Goal: Find specific page/section: Find specific page/section

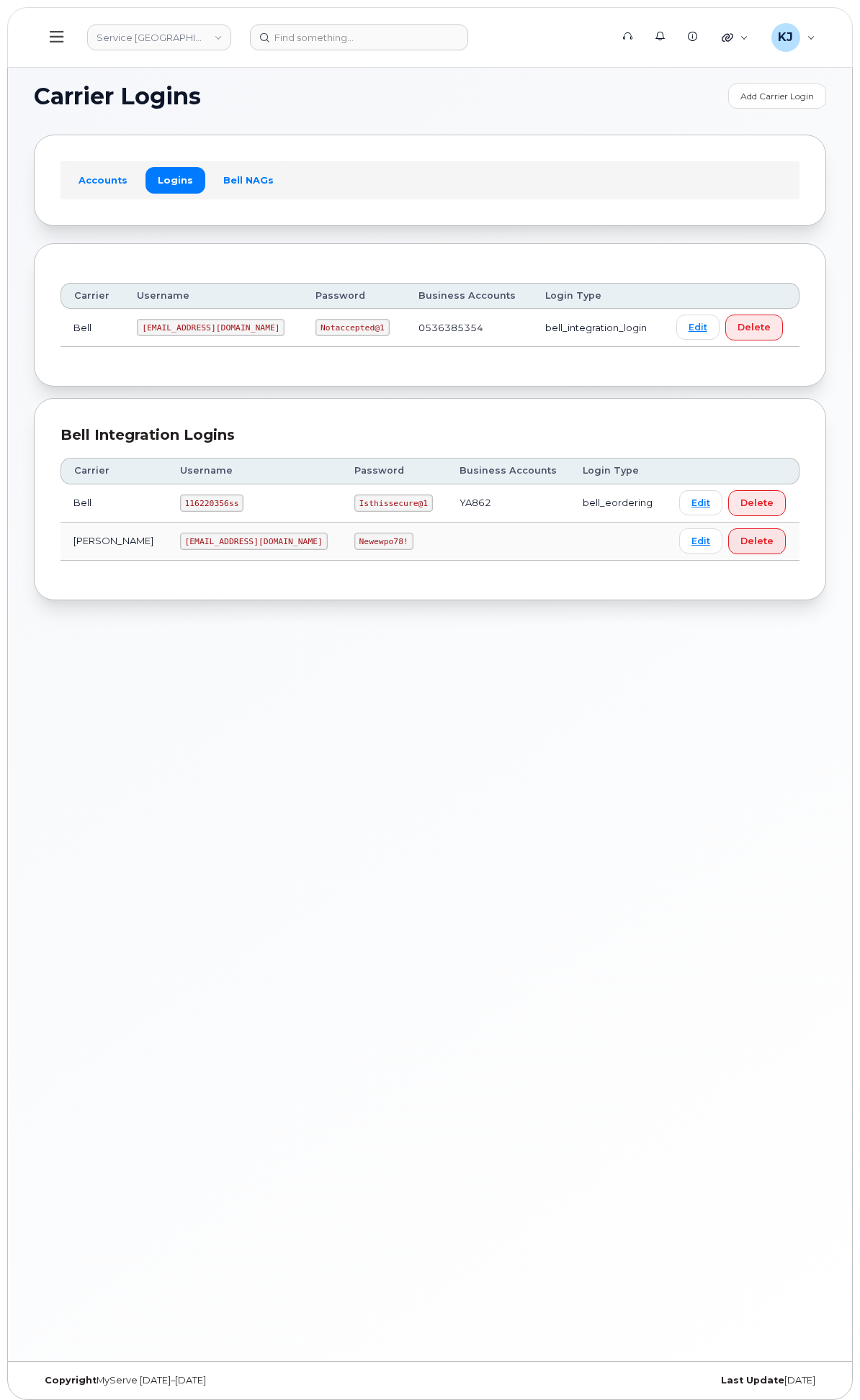
scroll to position [7, 0]
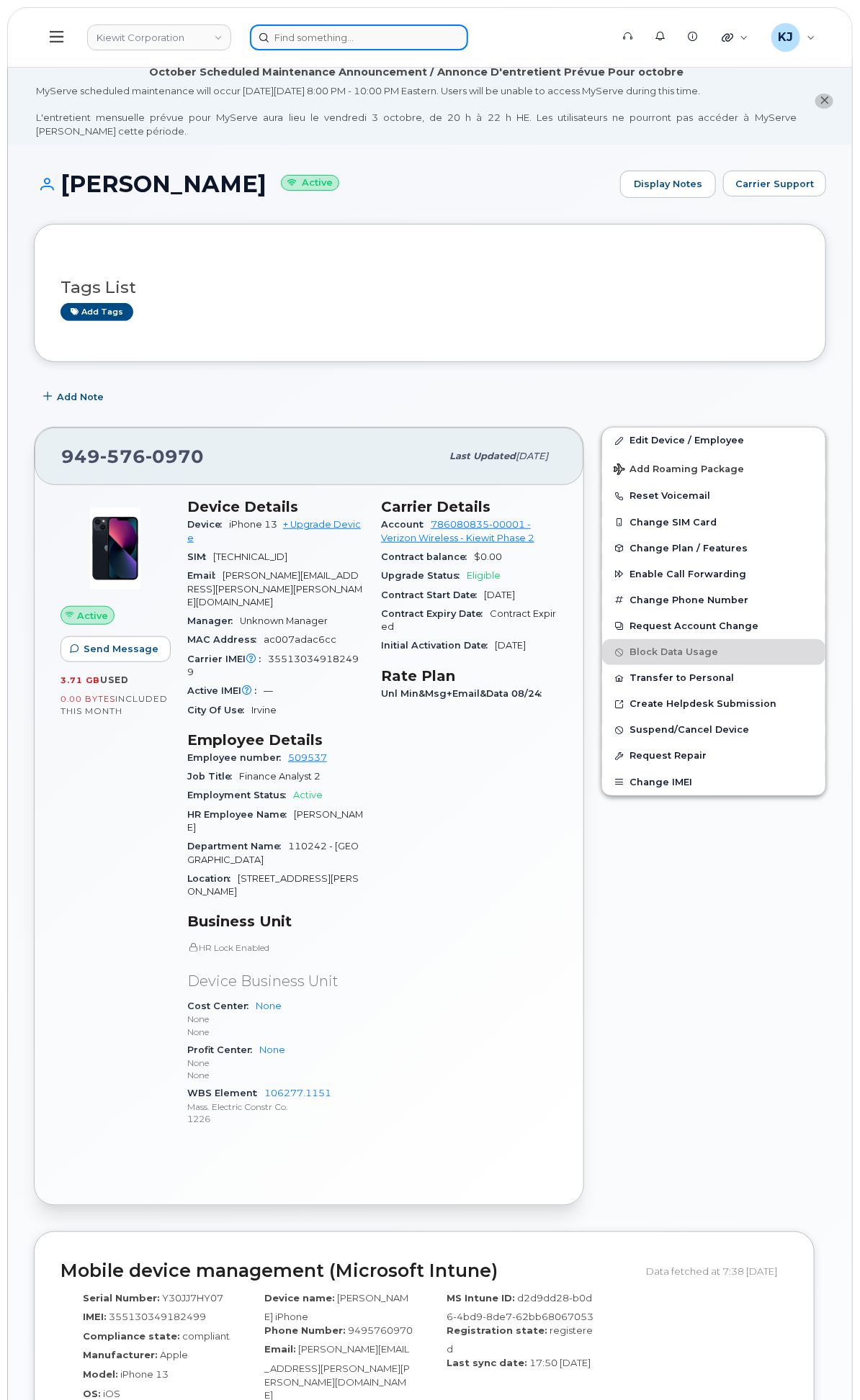
click at [444, 39] on input at bounding box center [358, 37] width 218 height 26
paste input "64416"
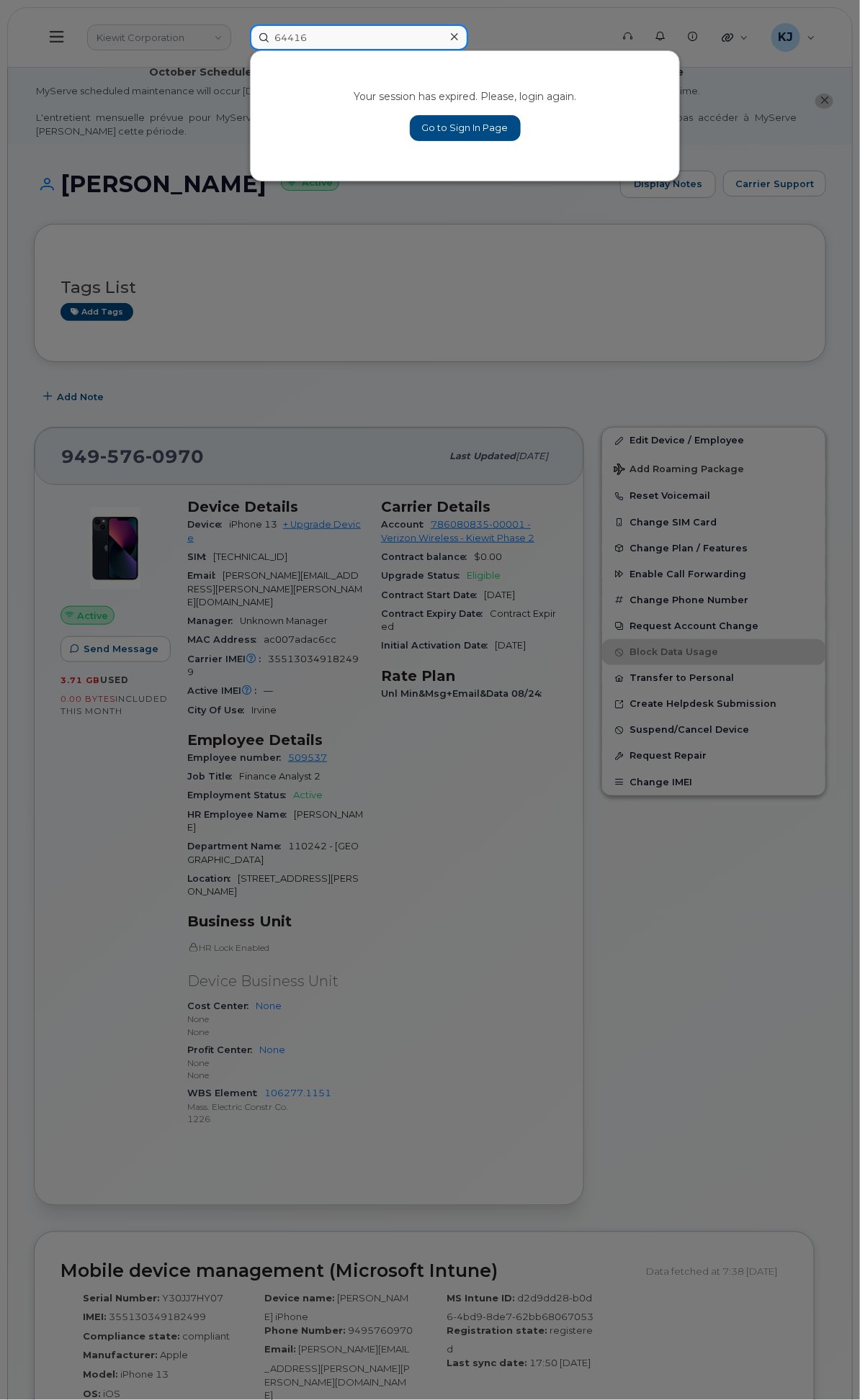
type input "64416"
click at [458, 33] on icon at bounding box center [454, 36] width 7 height 7
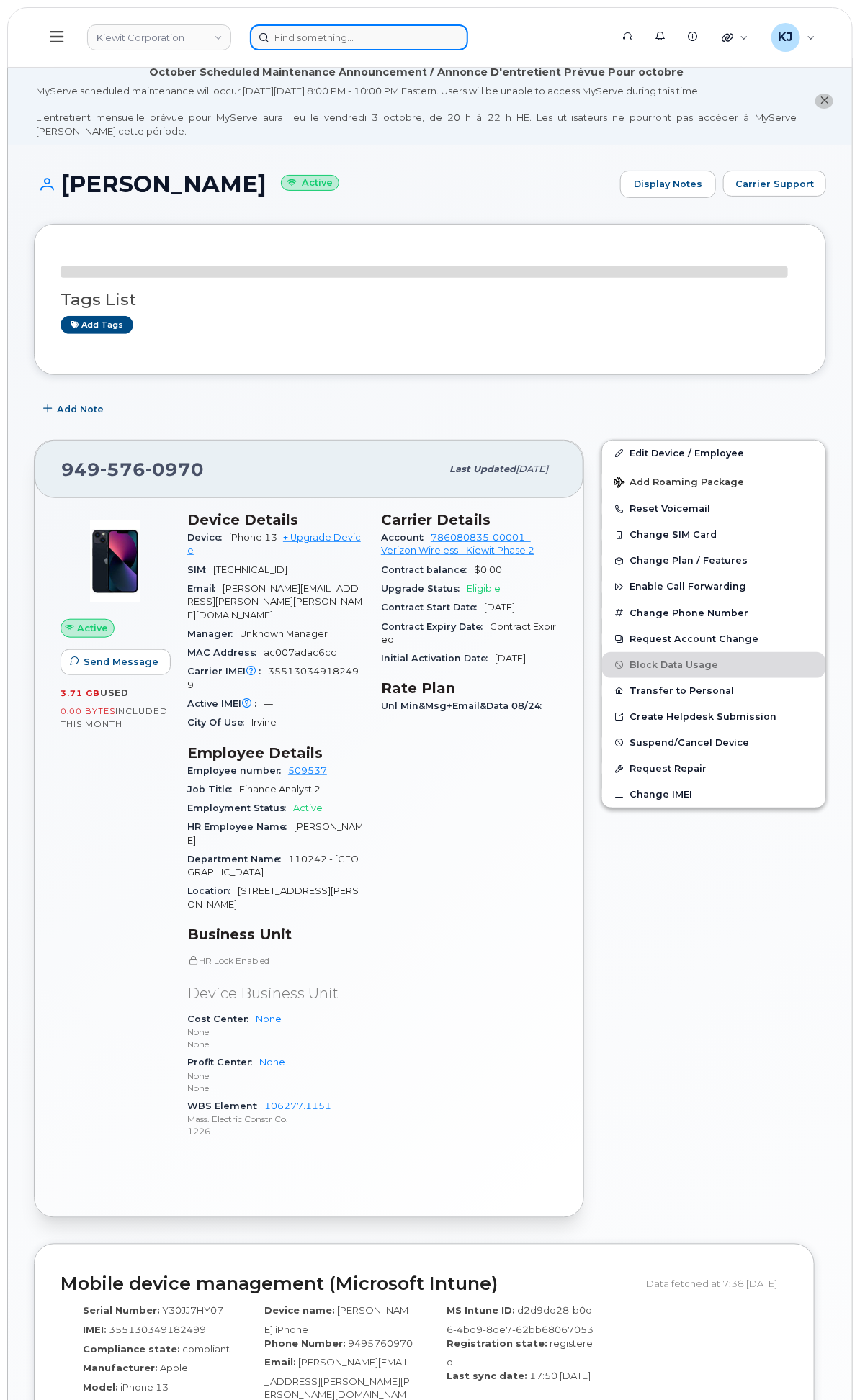
click at [468, 31] on input at bounding box center [358, 37] width 218 height 26
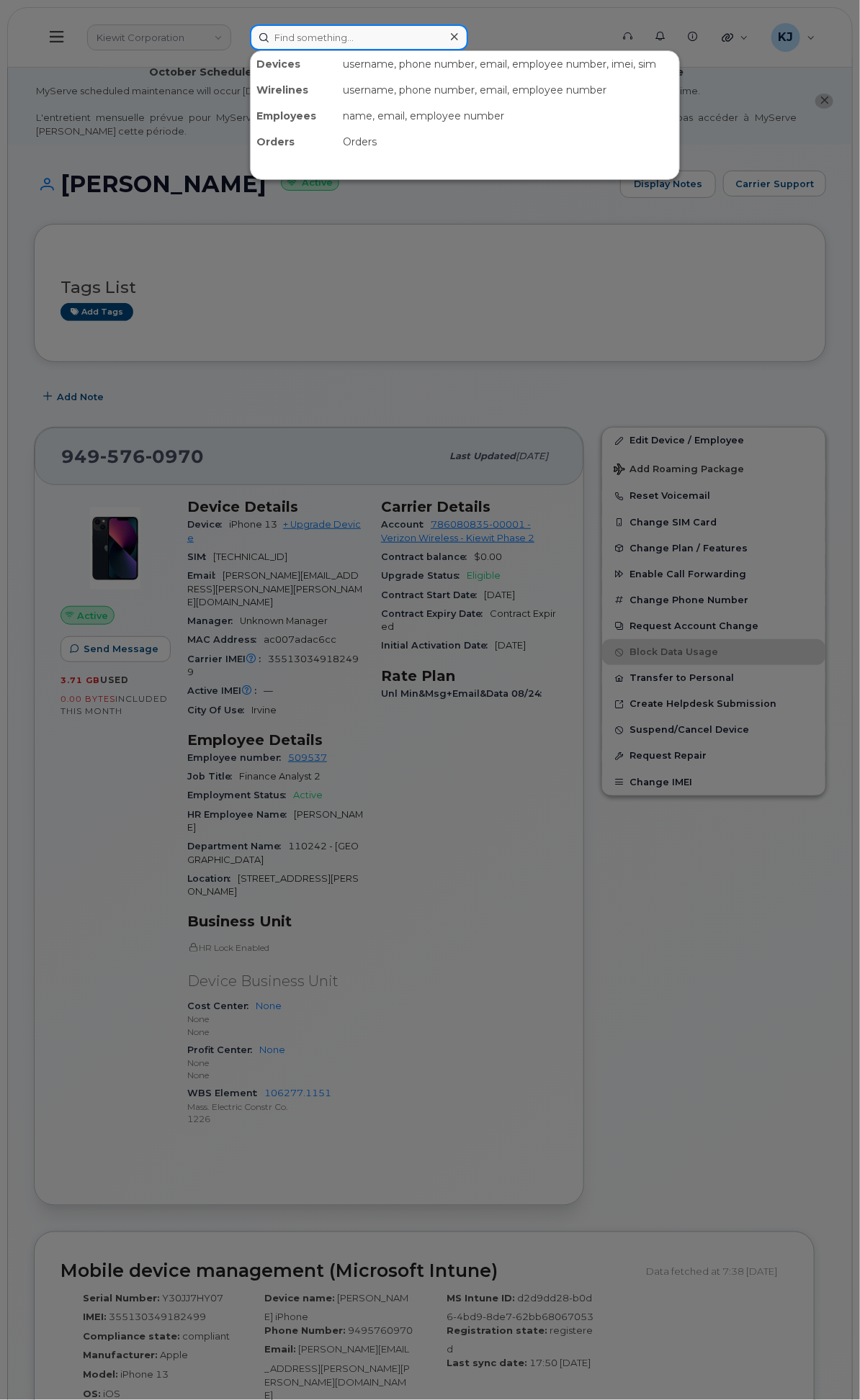
paste input "64416"
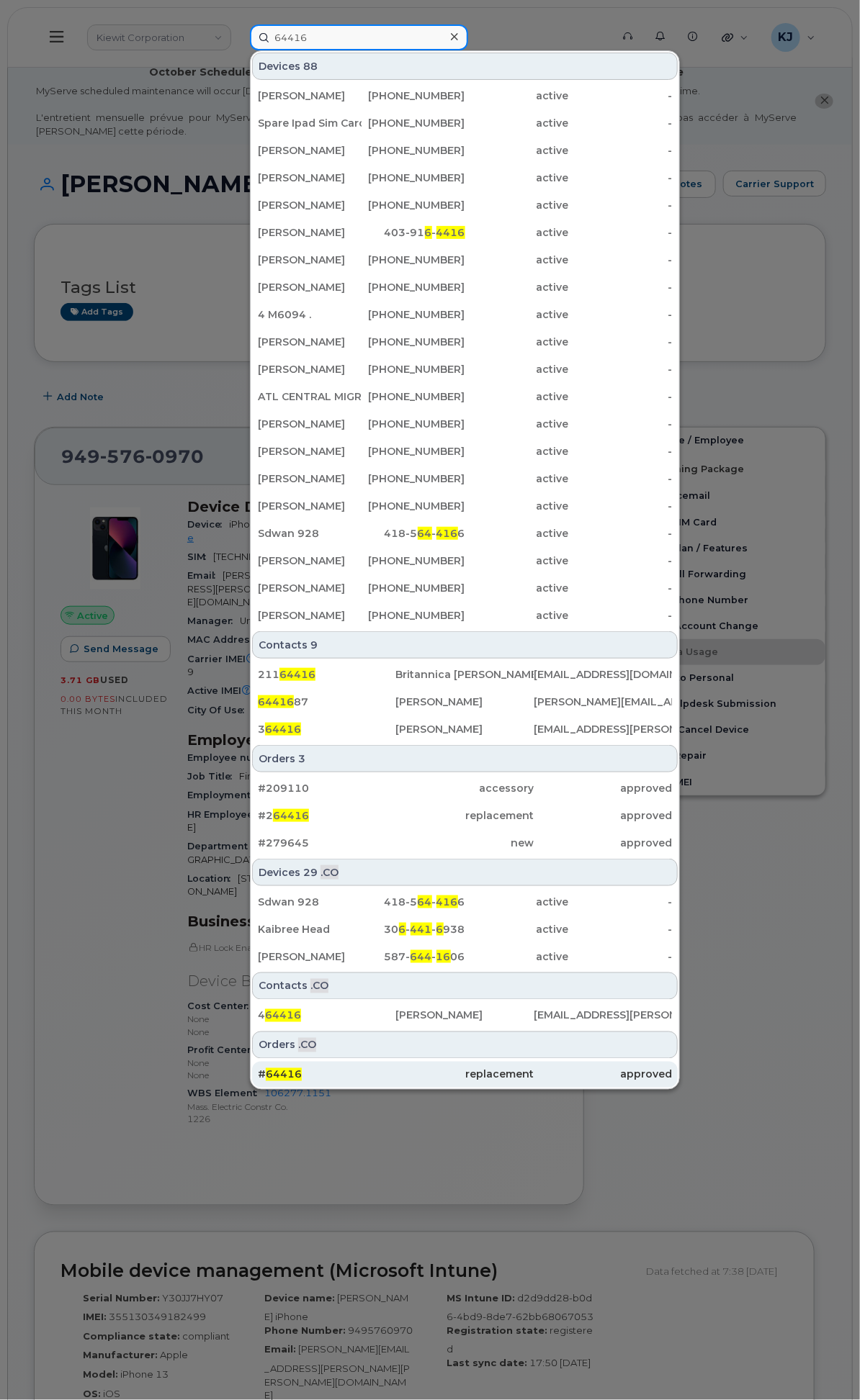
type input "64416"
click at [535, 1073] on div "replacement" at bounding box center [465, 1074] width 138 height 14
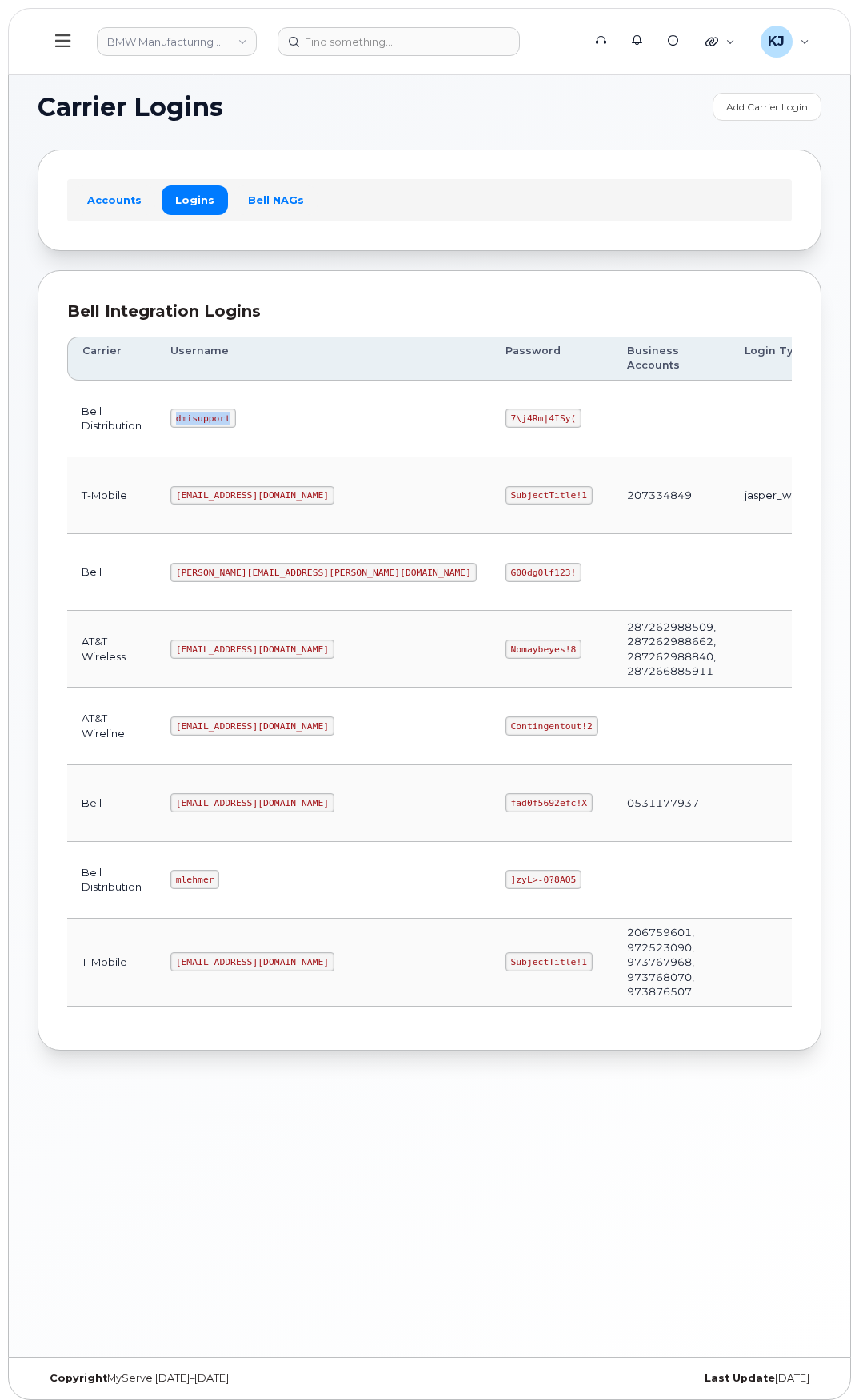
drag, startPoint x: 179, startPoint y: 401, endPoint x: 234, endPoint y: 412, distance: 56.1
click at [234, 412] on code "dmisupport" at bounding box center [203, 418] width 66 height 19
copy code "dmisupport"
drag, startPoint x: 180, startPoint y: 864, endPoint x: 219, endPoint y: 866, distance: 39.1
click at [219, 870] on code "mlehmer" at bounding box center [194, 879] width 48 height 19
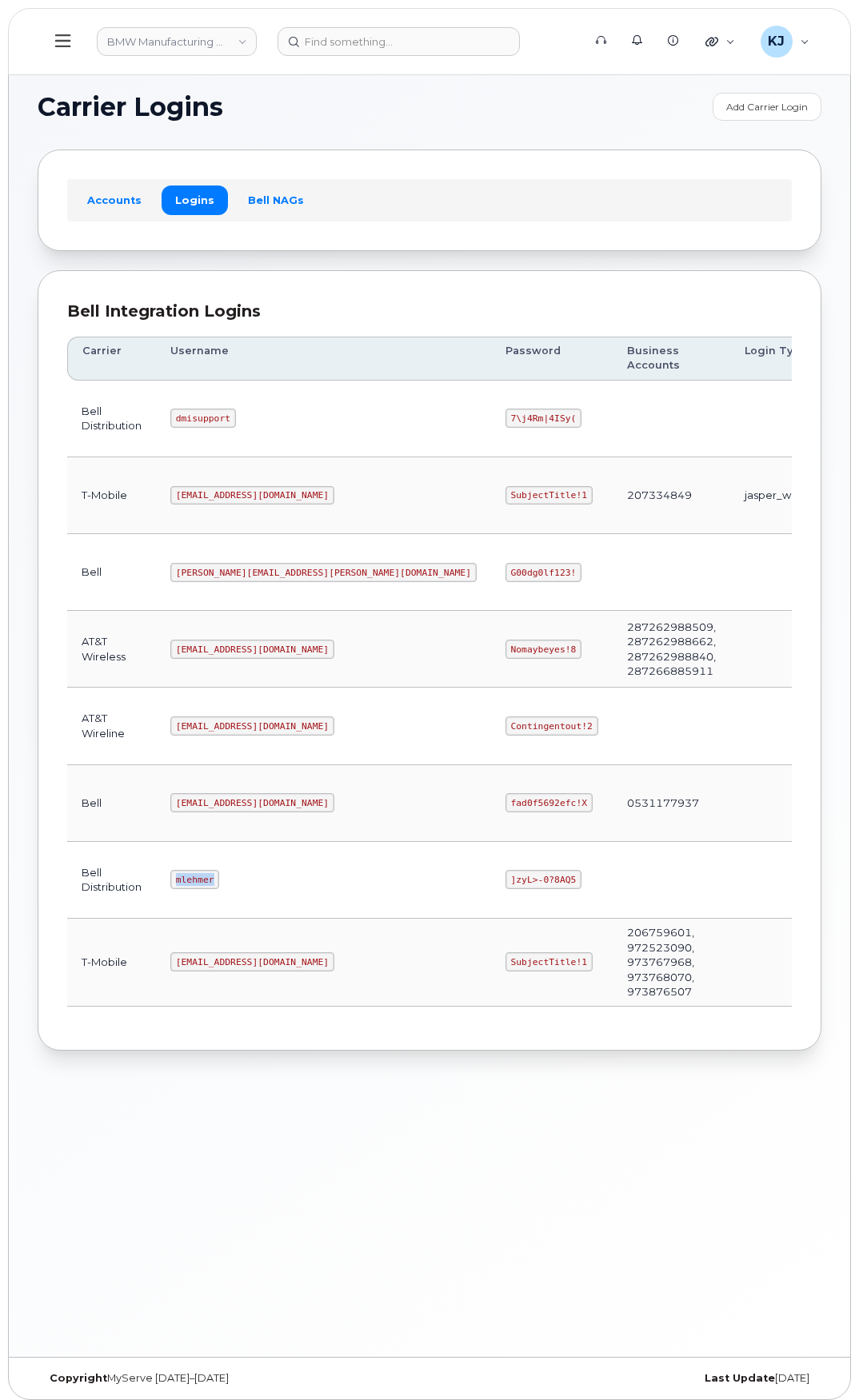
copy code "mlehmer"
drag, startPoint x: 327, startPoint y: 863, endPoint x: 386, endPoint y: 864, distance: 59.0
click at [505, 870] on code "]zyL>-0?8AQ5" at bounding box center [542, 879] width 76 height 19
copy code "]zyL>-0?8AQ5"
click at [227, 409] on code "dmisupport" at bounding box center [203, 418] width 66 height 19
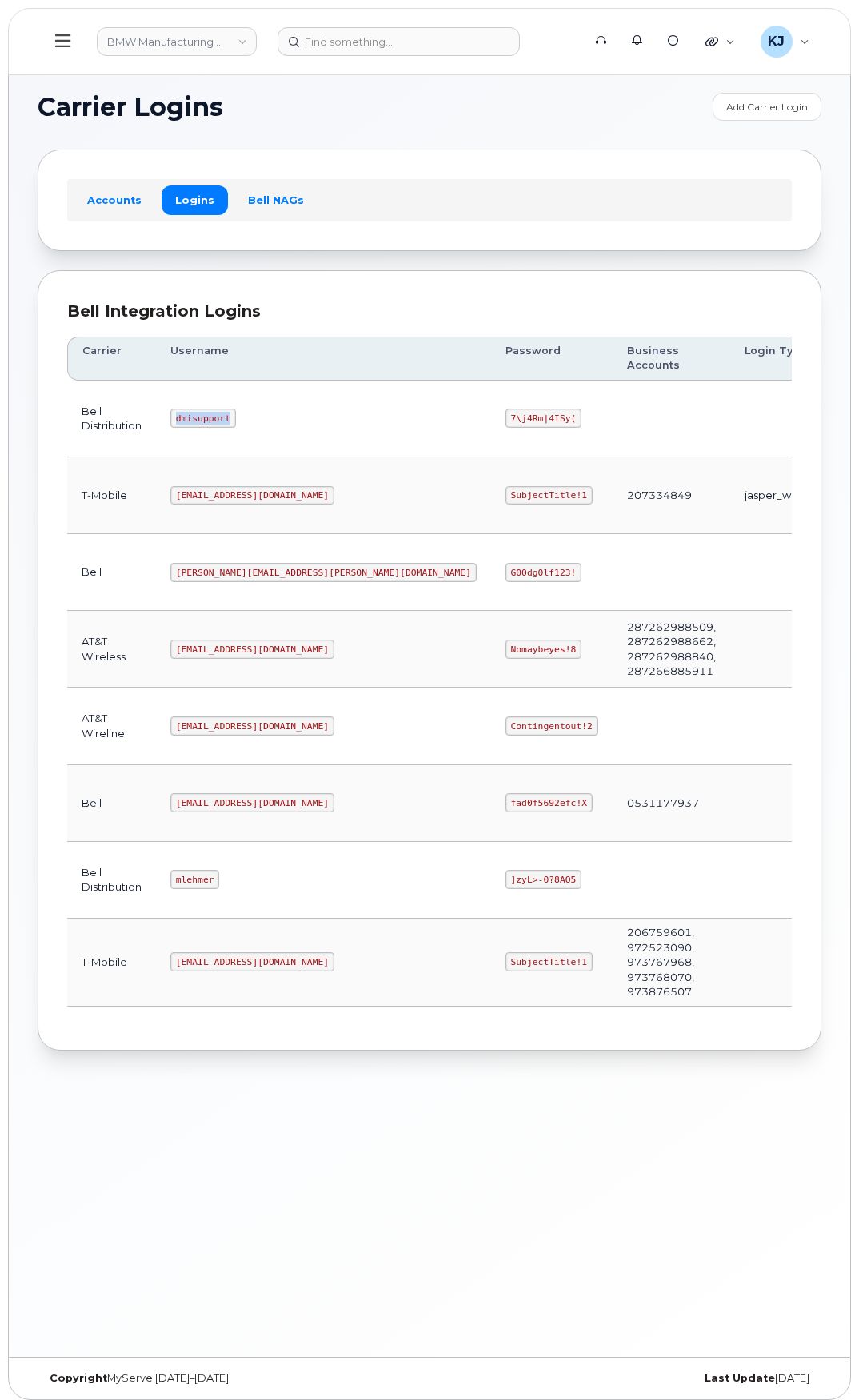
drag, startPoint x: 231, startPoint y: 406, endPoint x: 178, endPoint y: 405, distance: 53.0
click at [178, 409] on code "dmisupport" at bounding box center [203, 418] width 66 height 19
copy code "dmisupport"
drag, startPoint x: 325, startPoint y: 401, endPoint x: 386, endPoint y: 413, distance: 62.2
click at [491, 413] on td "7\j4Rm|4ISy(" at bounding box center [552, 419] width 122 height 77
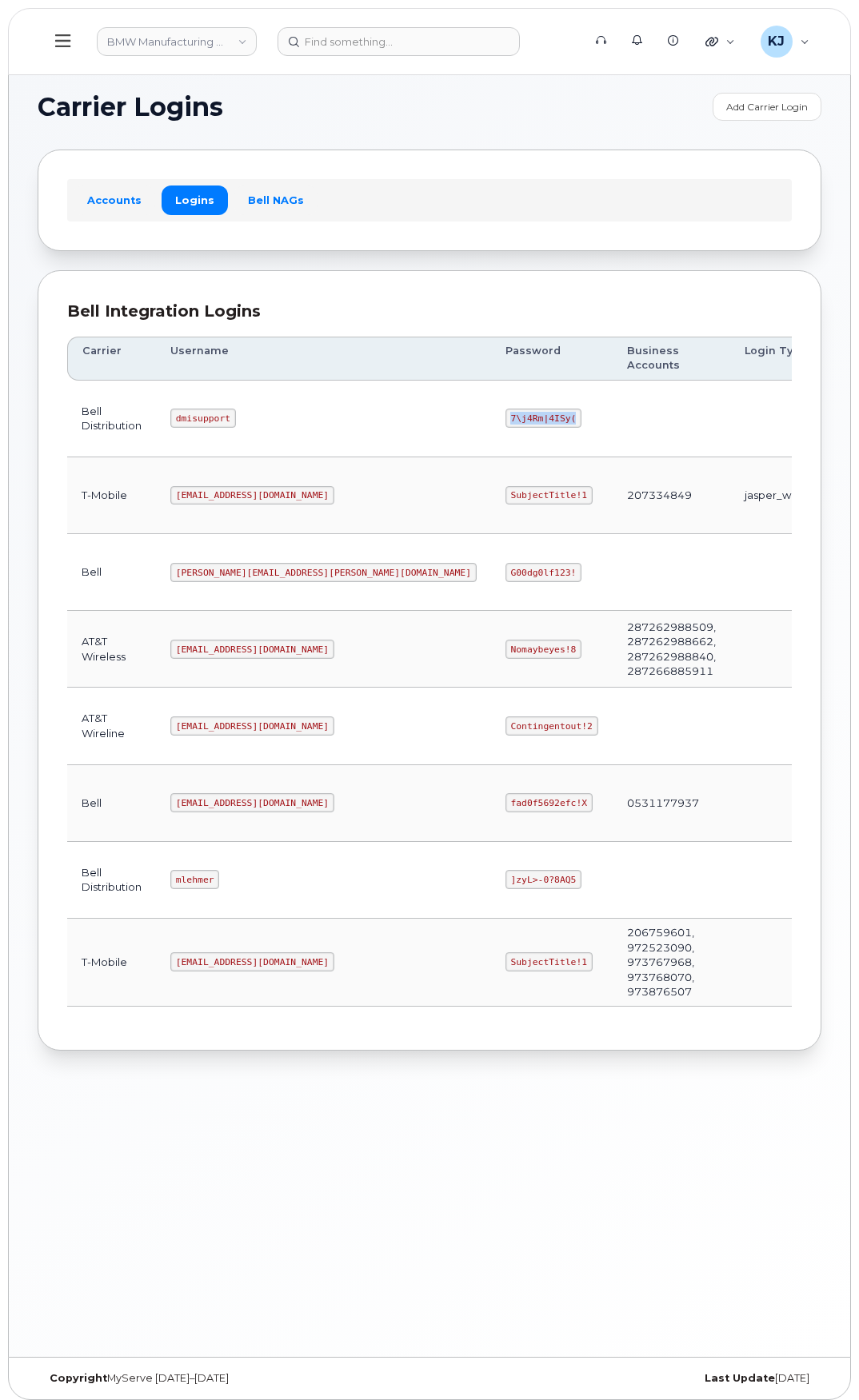
copy code "7\j4Rm|4ISy("
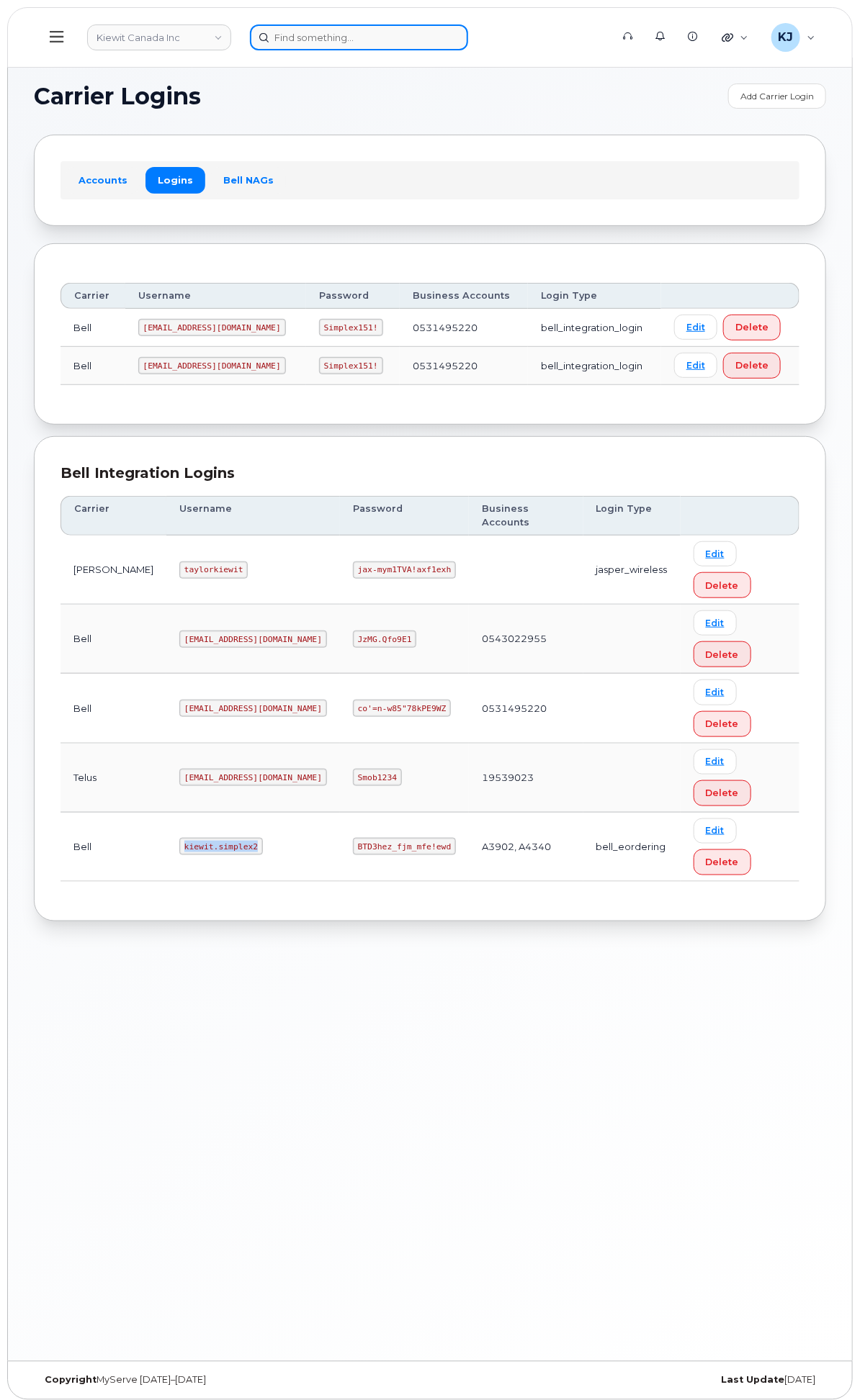
scroll to position [0, 1]
click at [468, 31] on input at bounding box center [358, 37] width 218 height 26
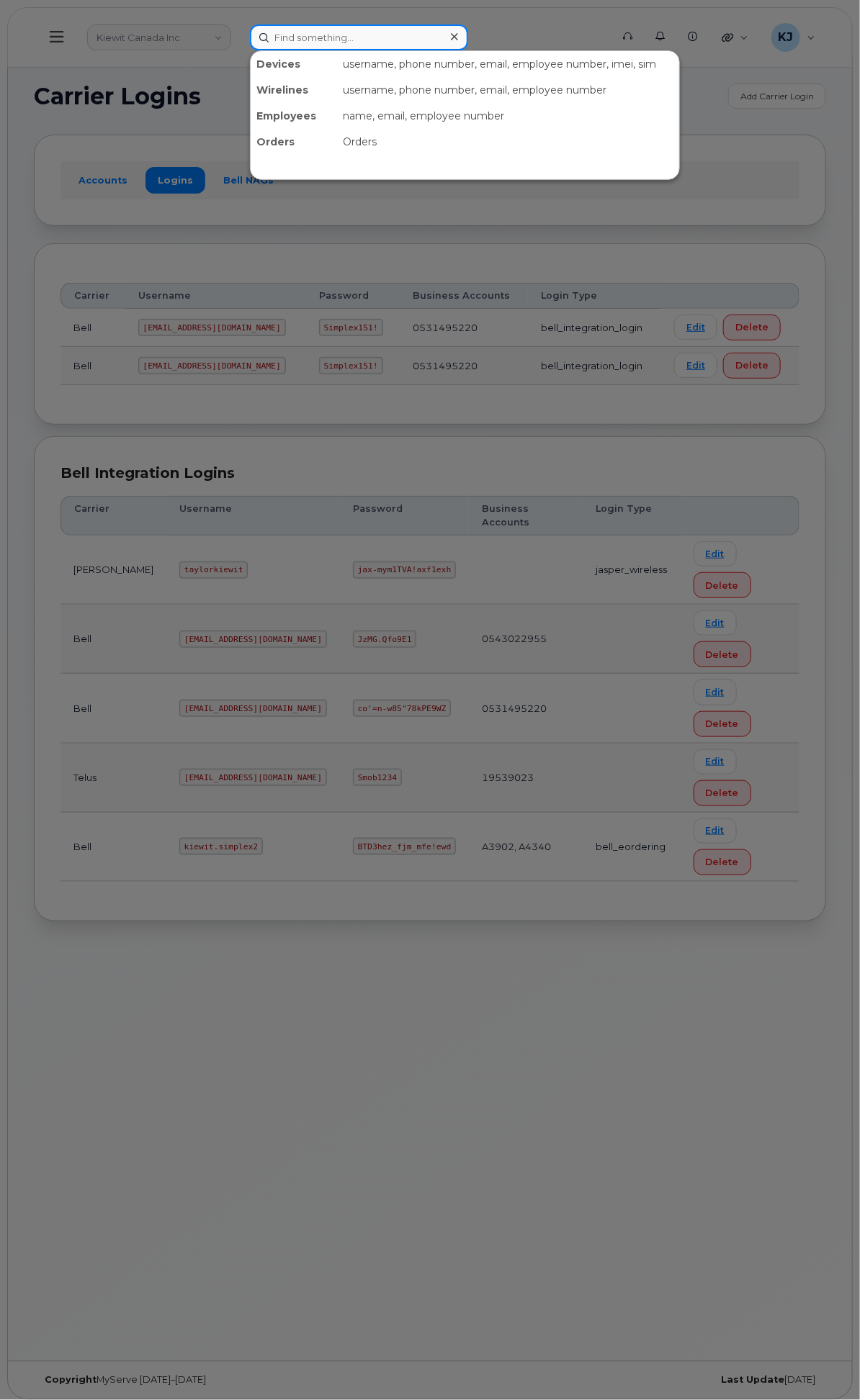
paste input "5068663912"
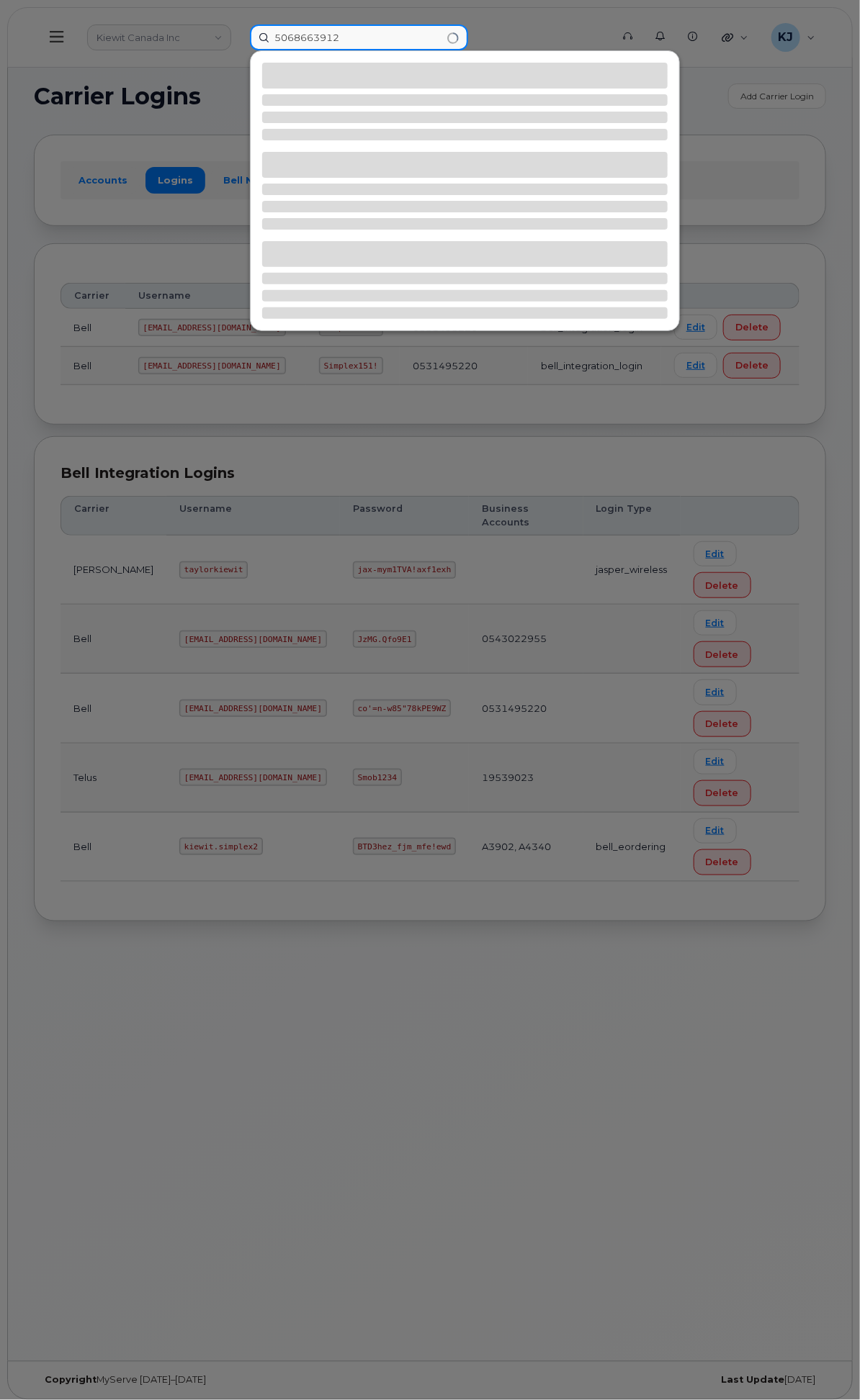
type input "5068663912"
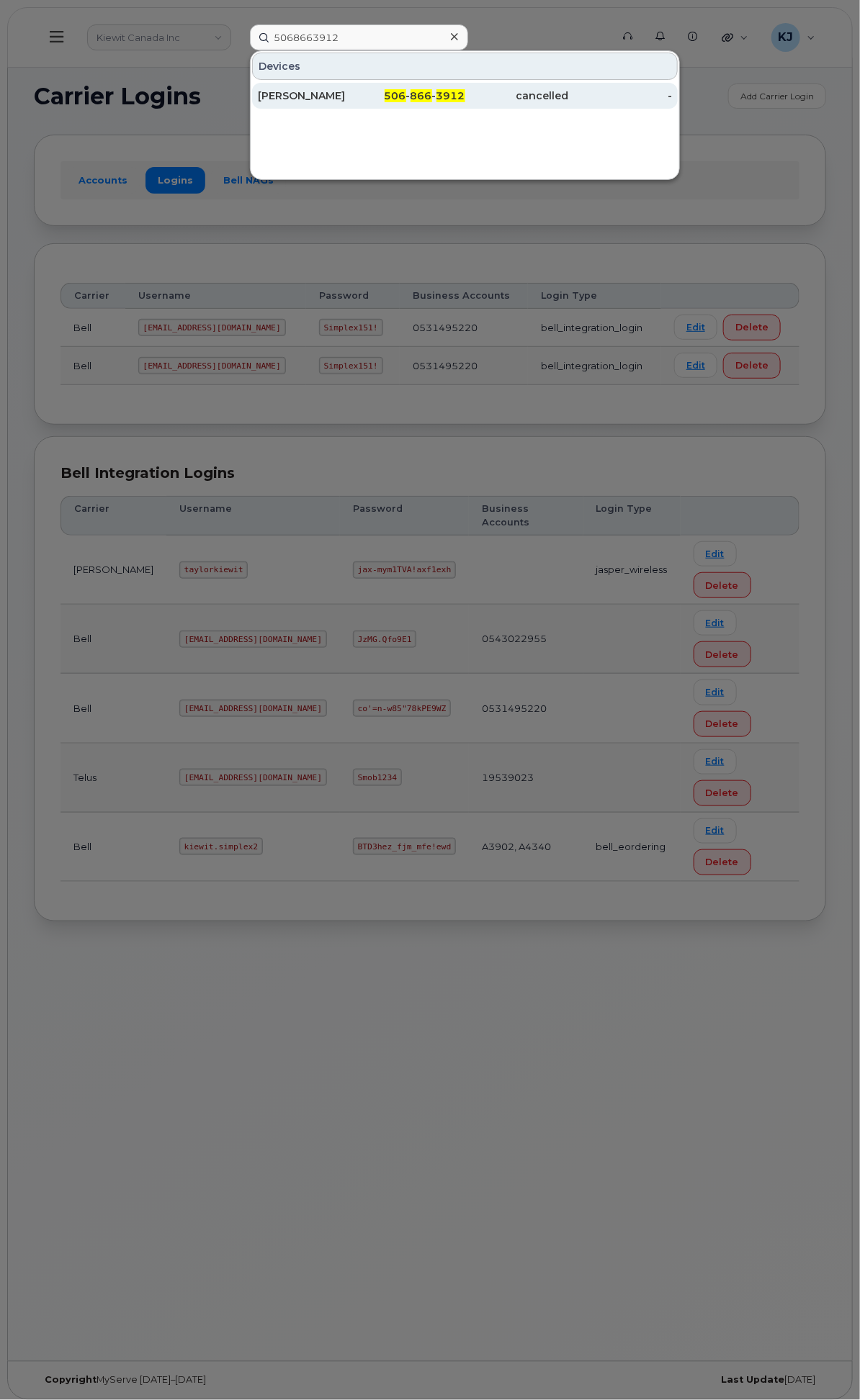
click at [362, 89] on div "Shiajan Constantine" at bounding box center [310, 96] width 104 height 14
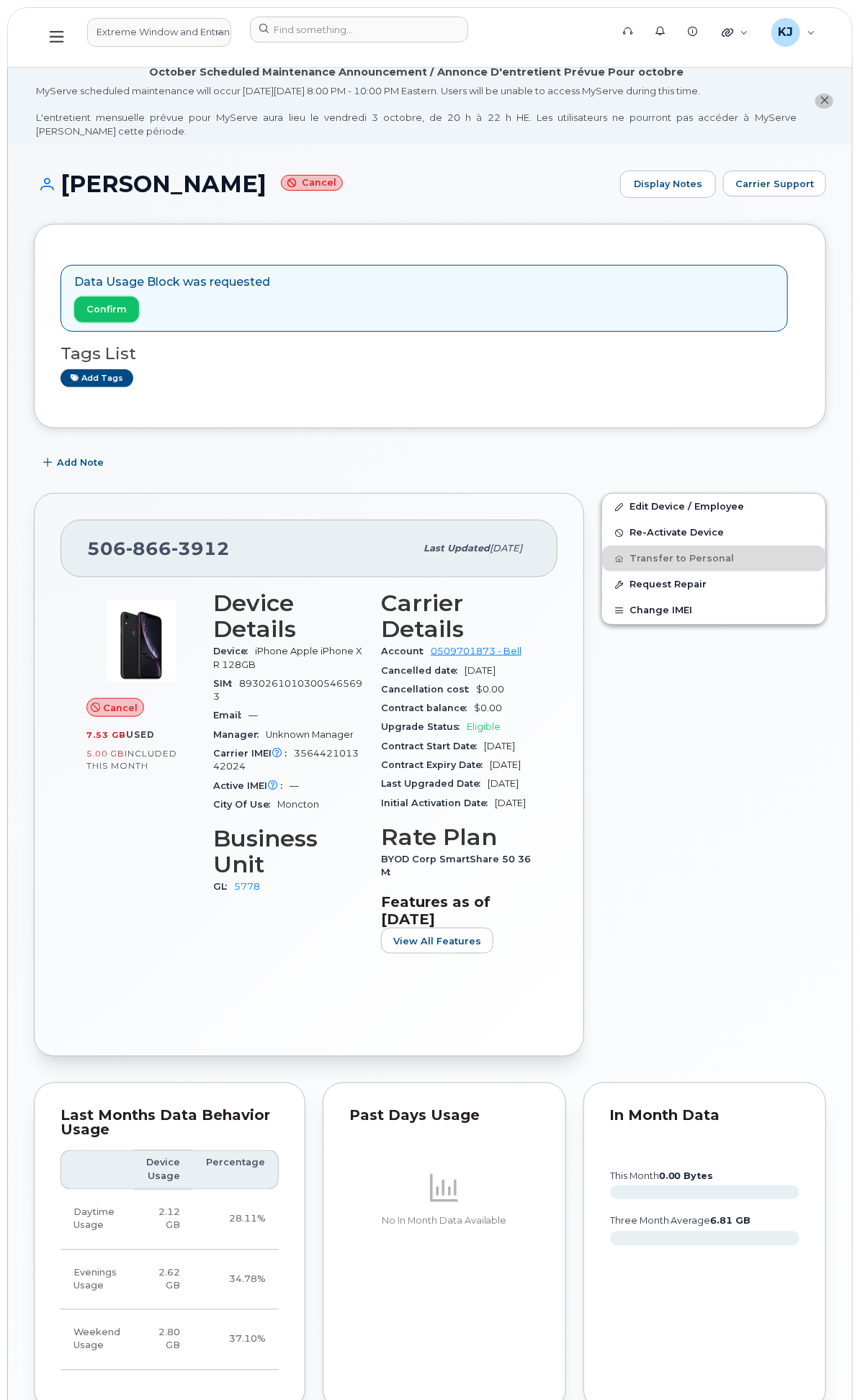
click at [127, 316] on span "Confirm" at bounding box center [106, 309] width 40 height 14
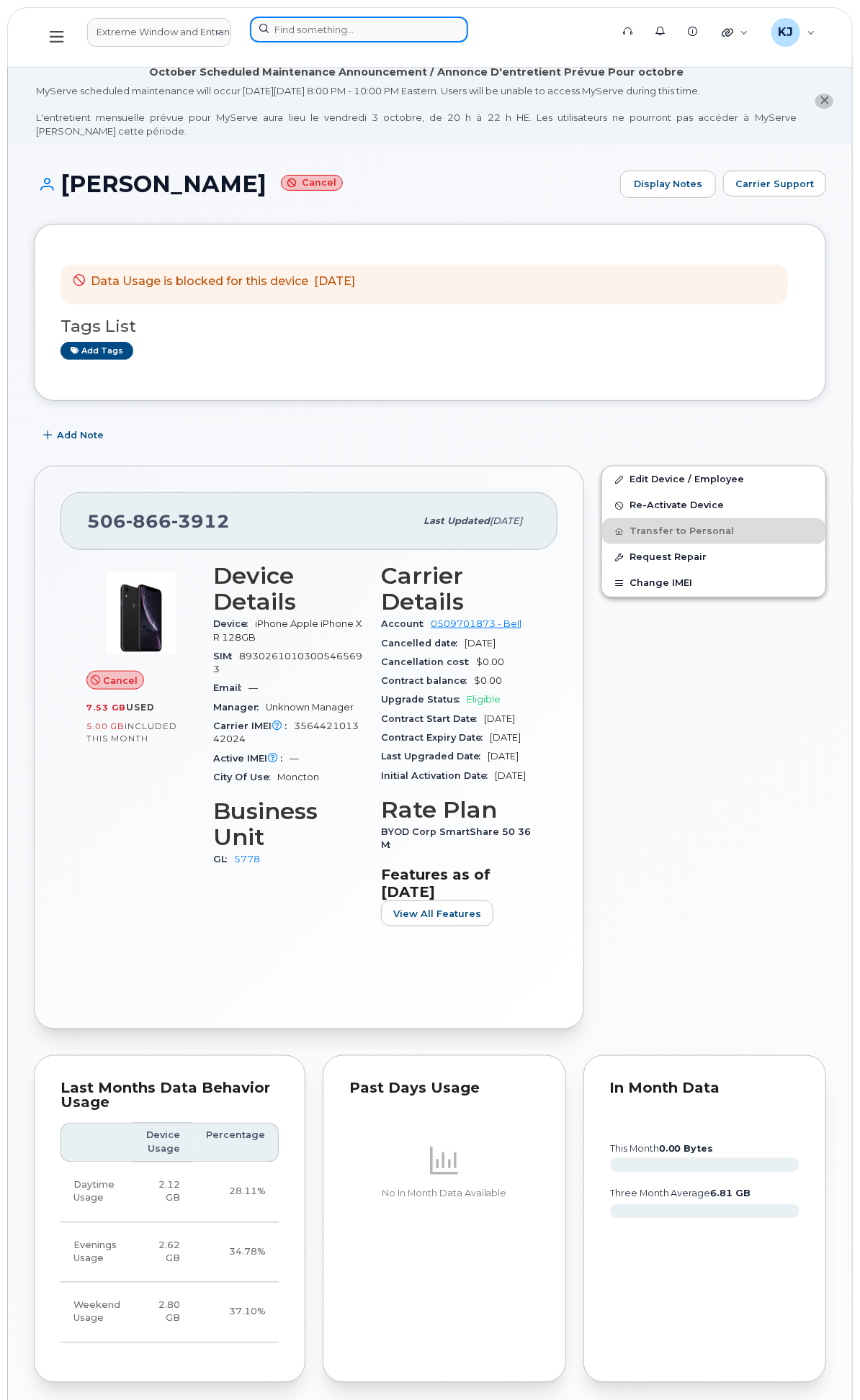
click at [468, 31] on input at bounding box center [358, 29] width 218 height 26
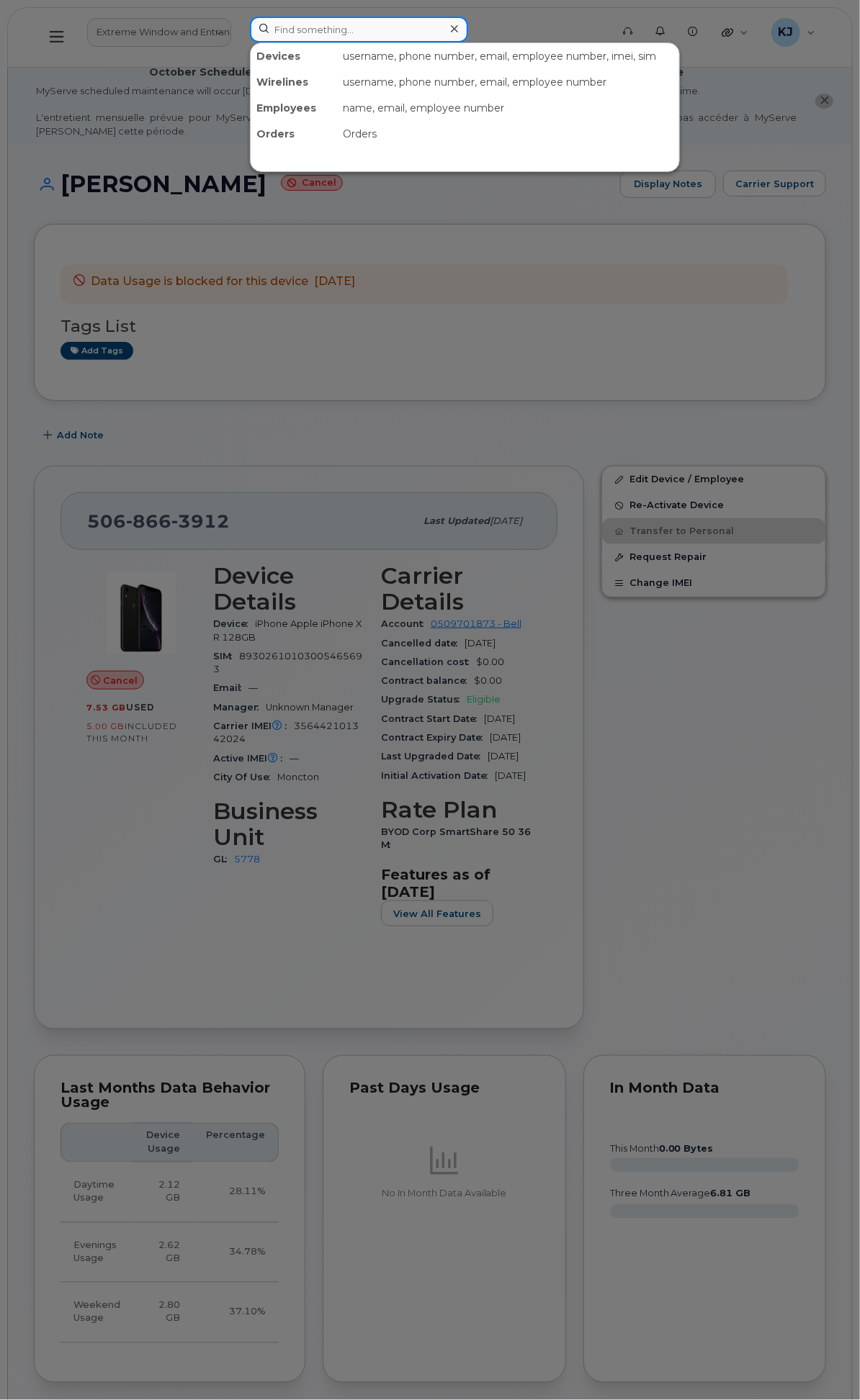
paste input "5878362891"
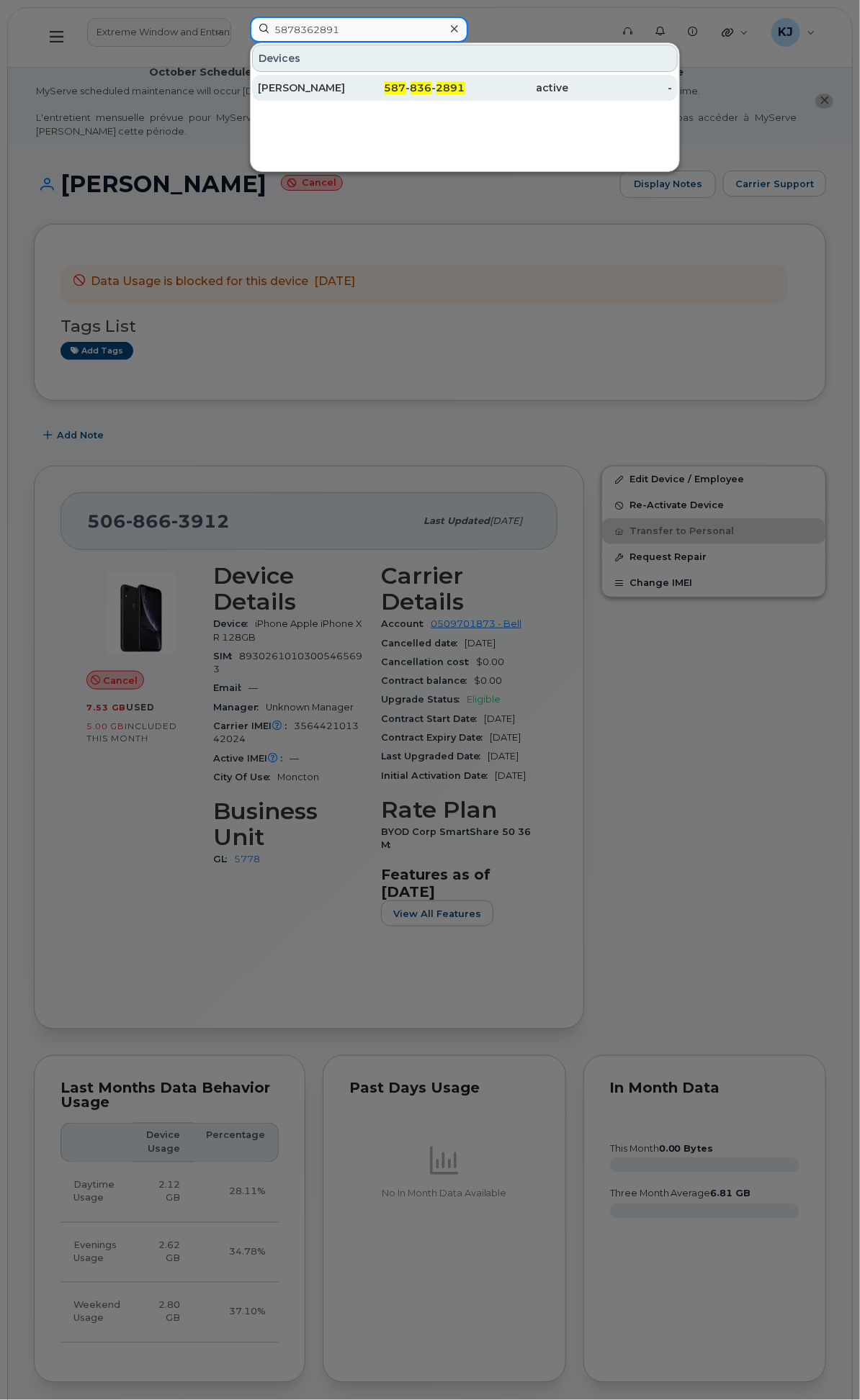
type input "5878362891"
click at [362, 84] on div "[PERSON_NAME]" at bounding box center [310, 87] width 104 height 14
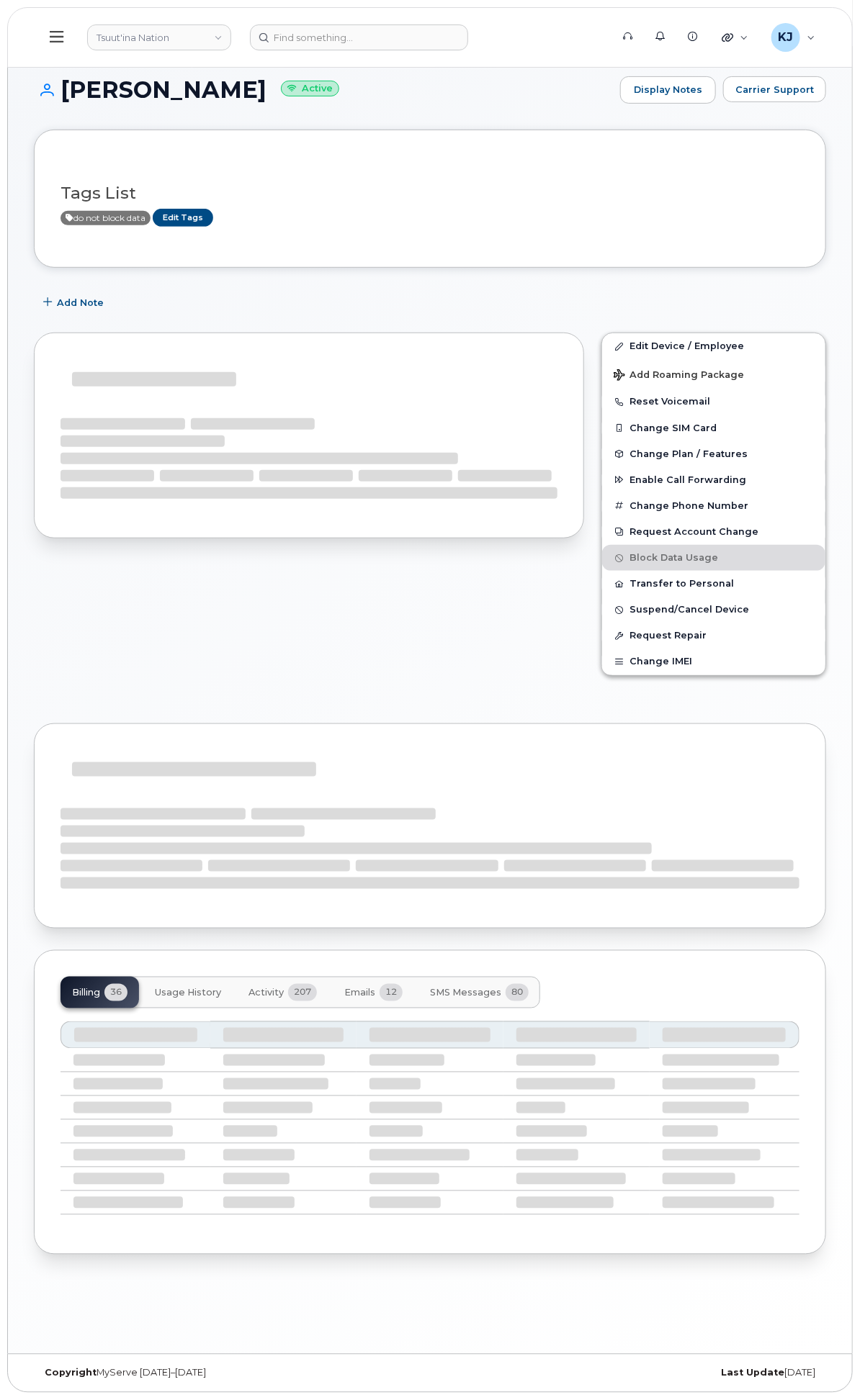
scroll to position [108, 0]
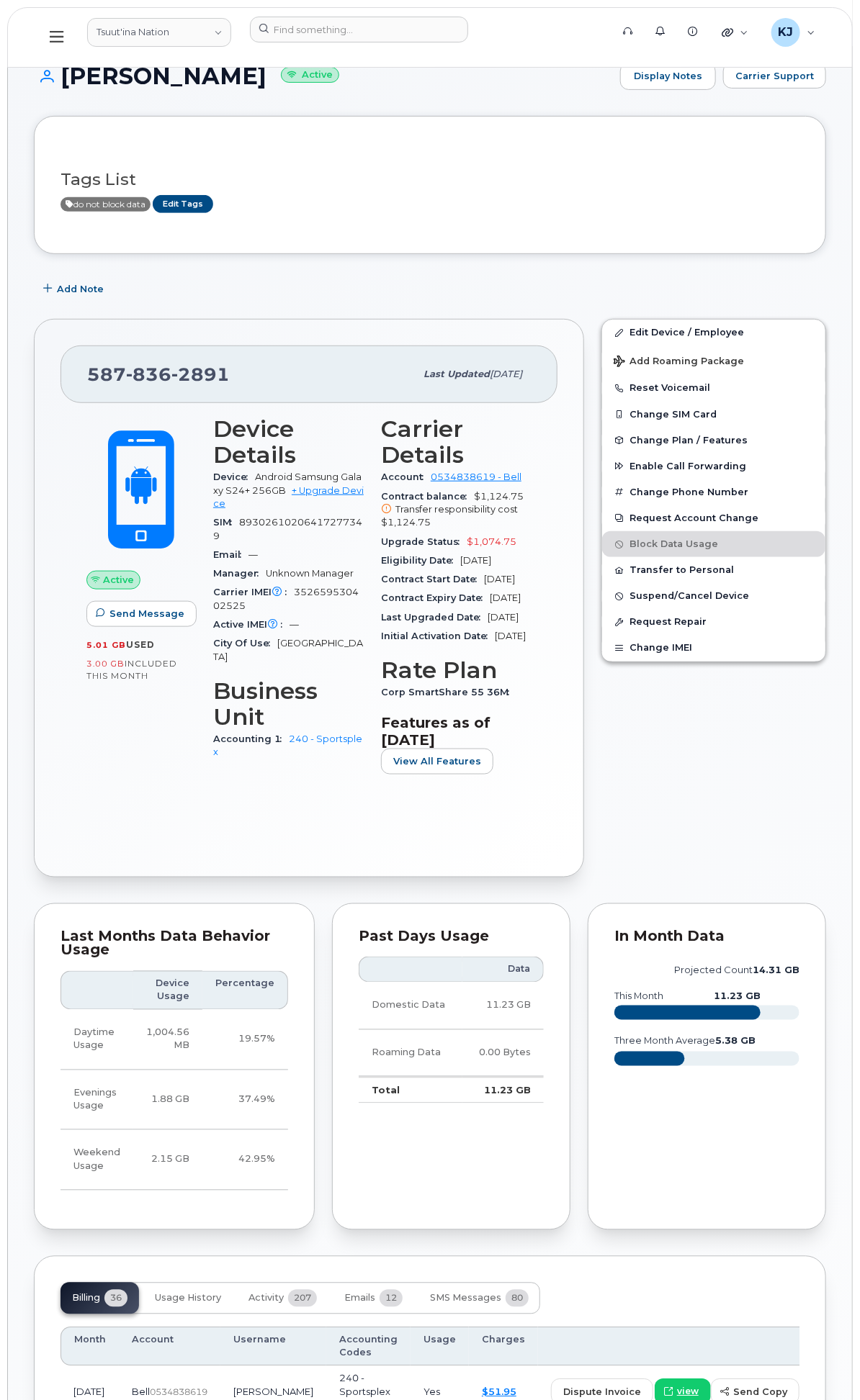
click at [0, 0] on div "Business Reporting" at bounding box center [0, 0] width 0 height 0
click at [0, 0] on div "Individual Reports" at bounding box center [0, 0] width 0 height 0
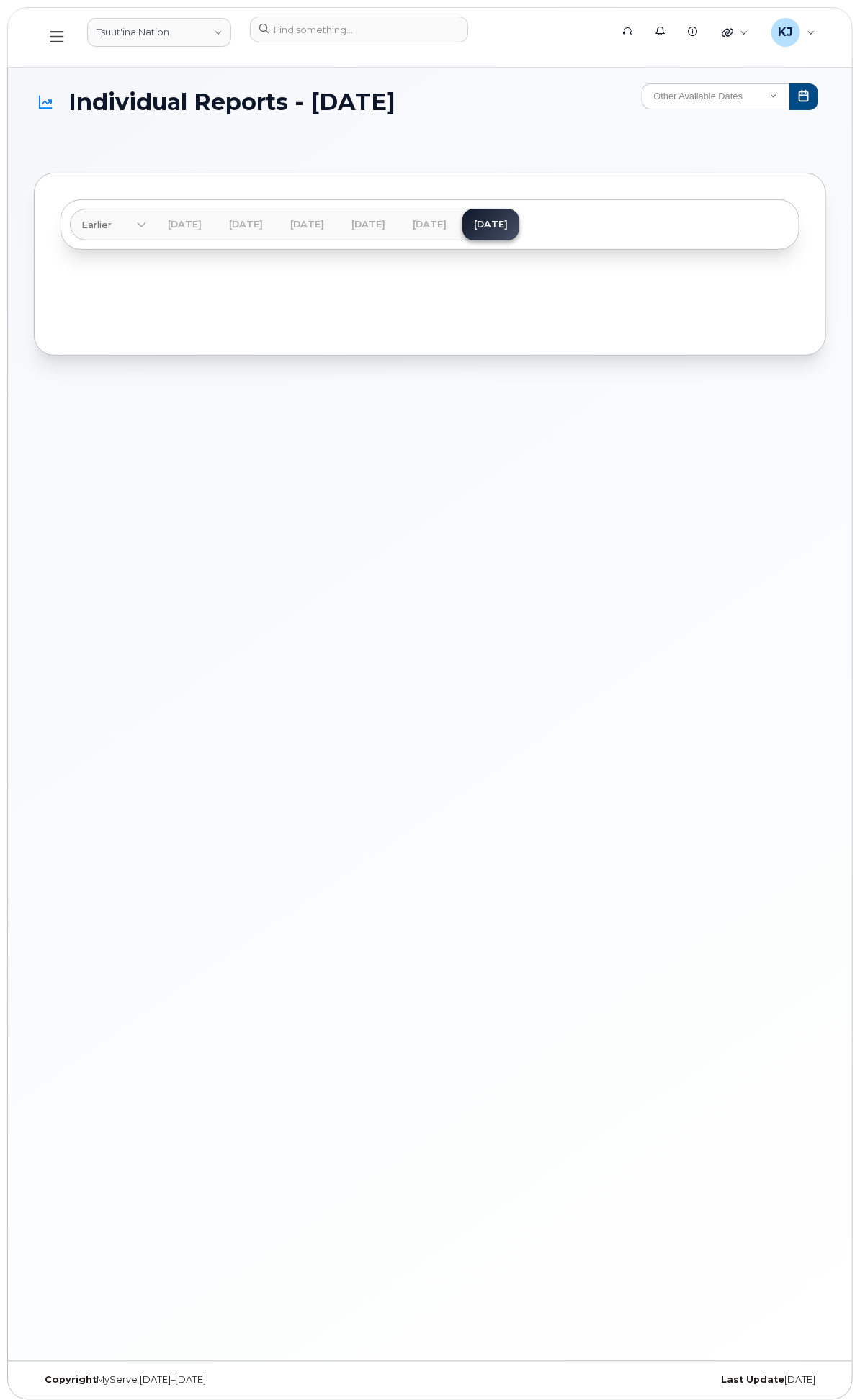
click at [0, 0] on div "Business Unit Reports" at bounding box center [0, 0] width 0 height 0
